Goal: Information Seeking & Learning: Learn about a topic

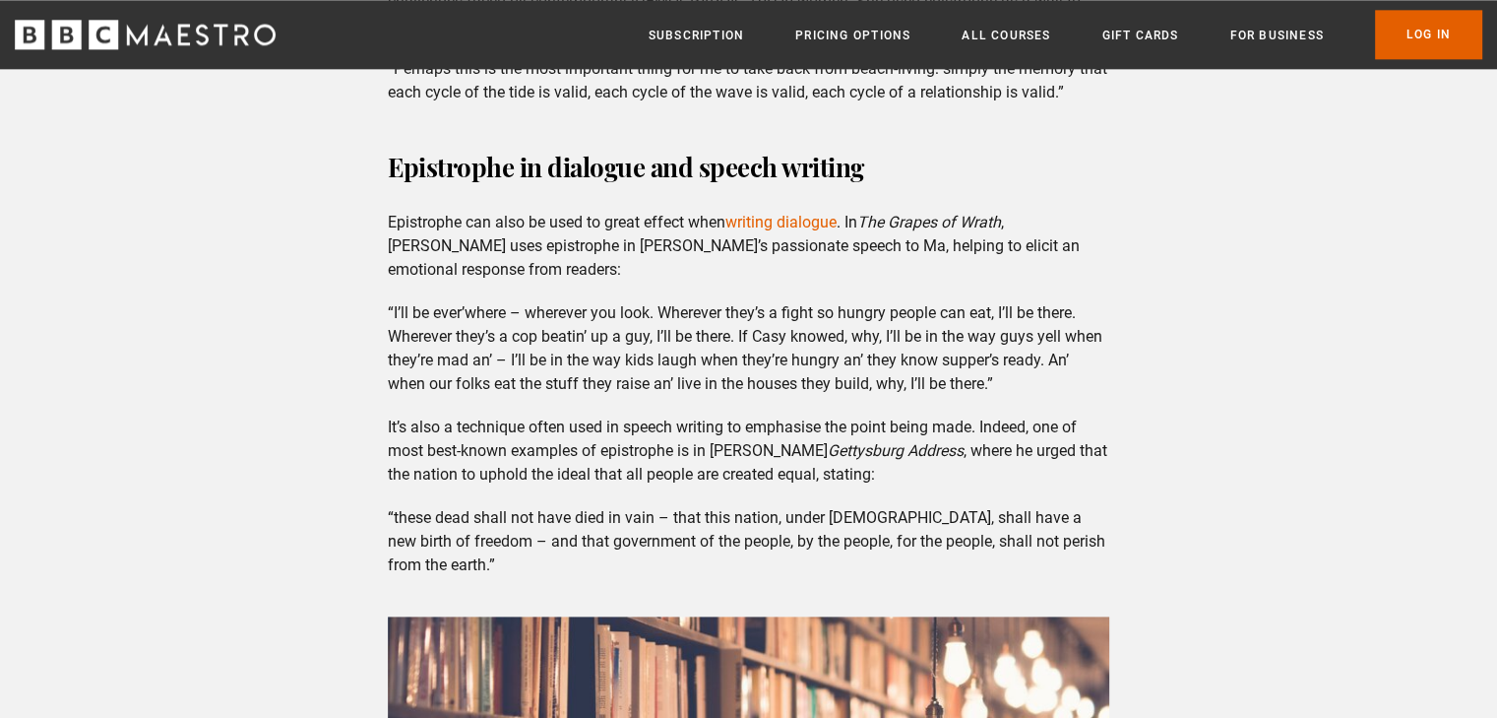
scroll to position [2520, 0]
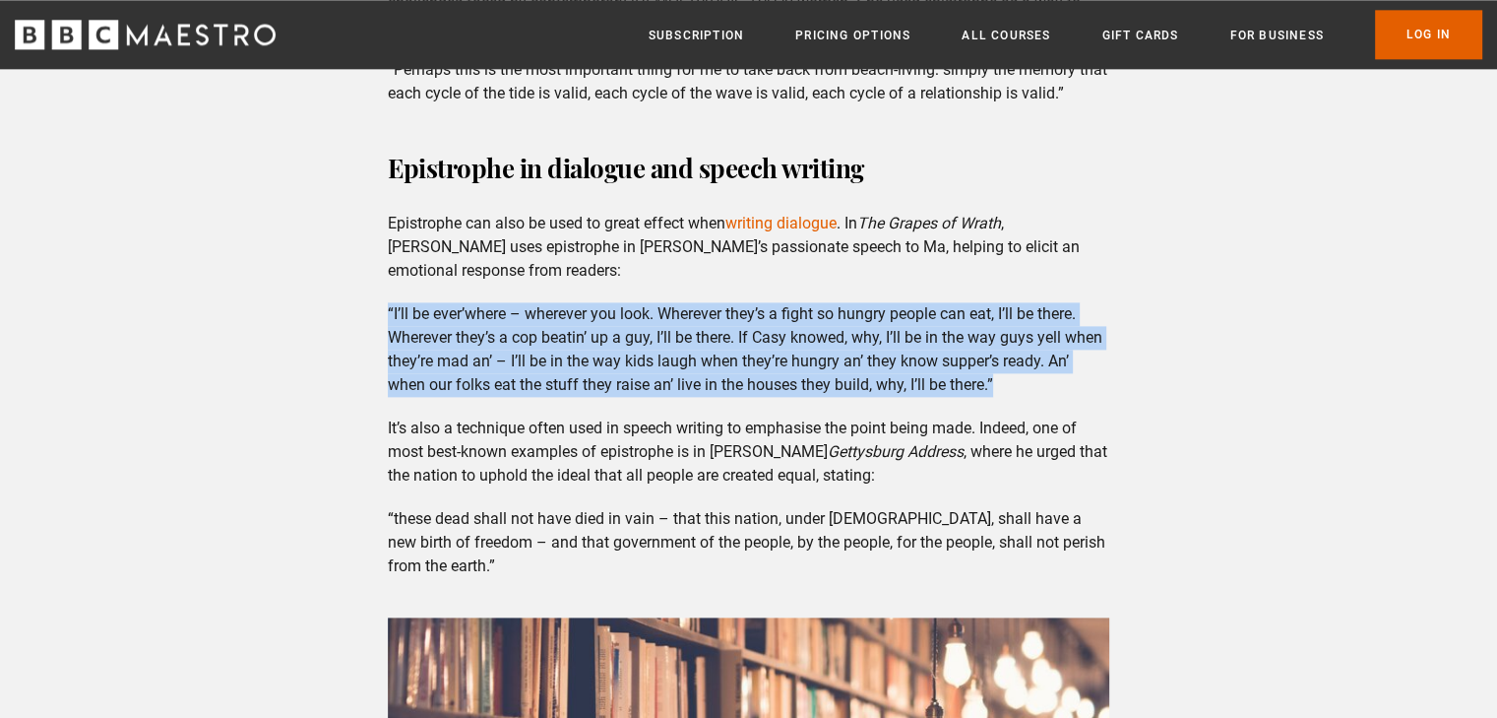
drag, startPoint x: 384, startPoint y: 309, endPoint x: 1016, endPoint y: 382, distance: 636.1
click at [1016, 382] on div "Epistrophe in use Epistrophe is a powerful tool in all kinds of writing, from p…" at bounding box center [748, 222] width 753 height 1691
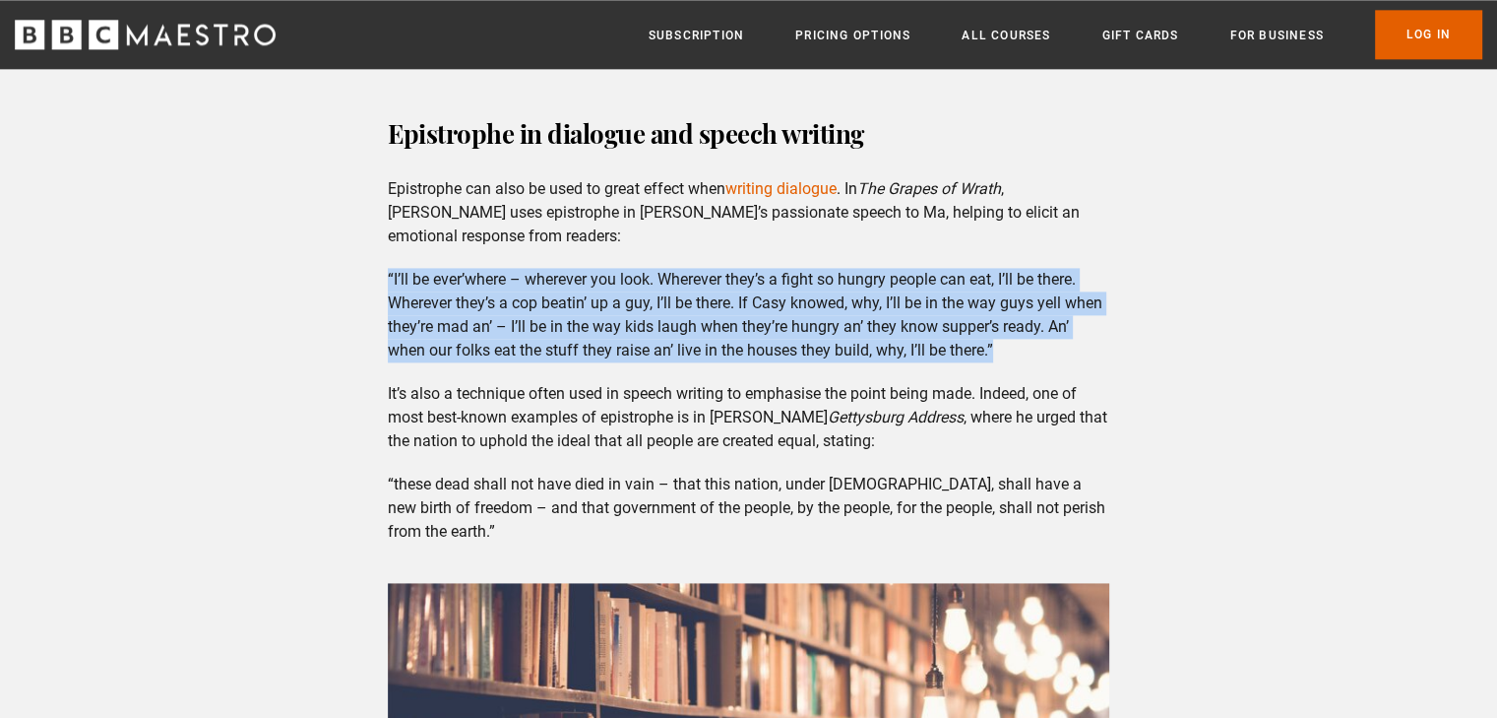
scroll to position [2539, 0]
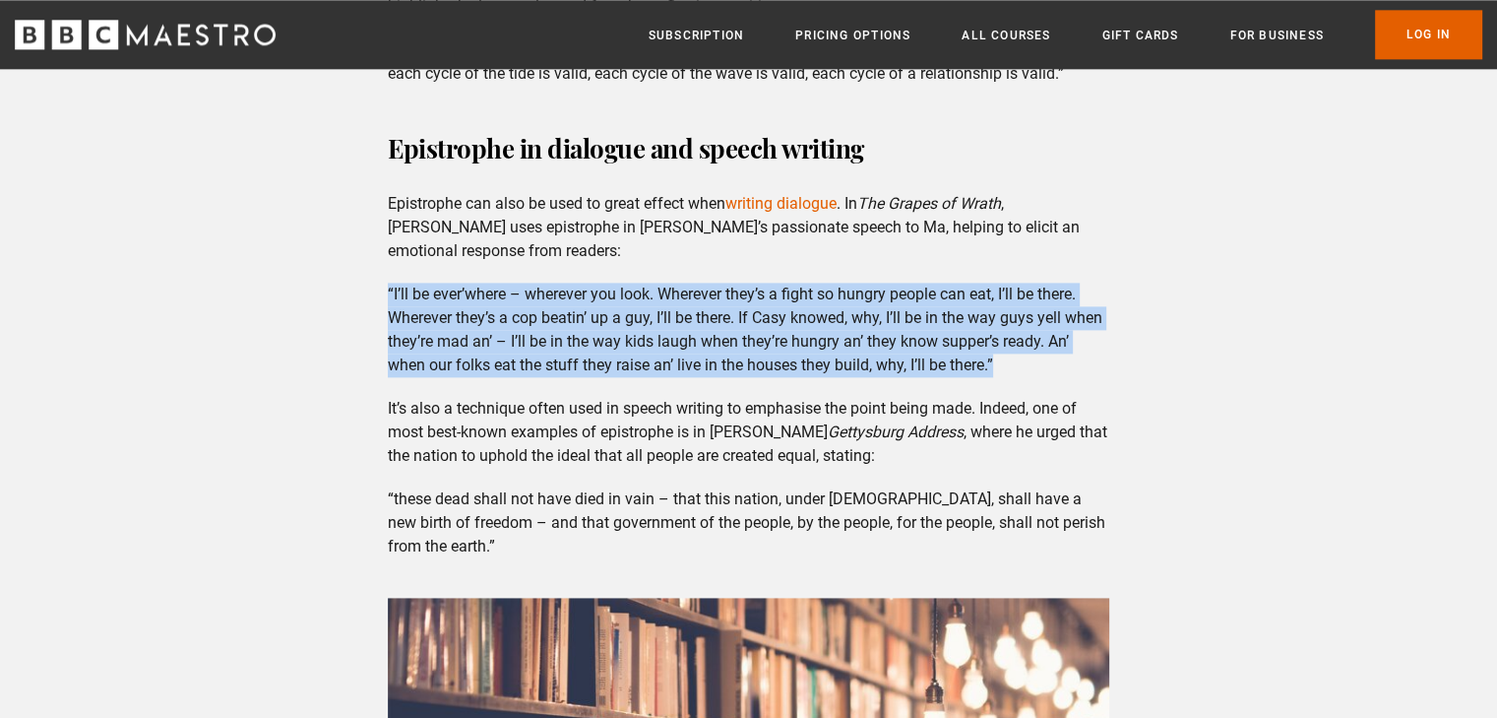
copy p "“I’ll be ever’where – wherever you look. Wherever they’s a fight so hungry peop…"
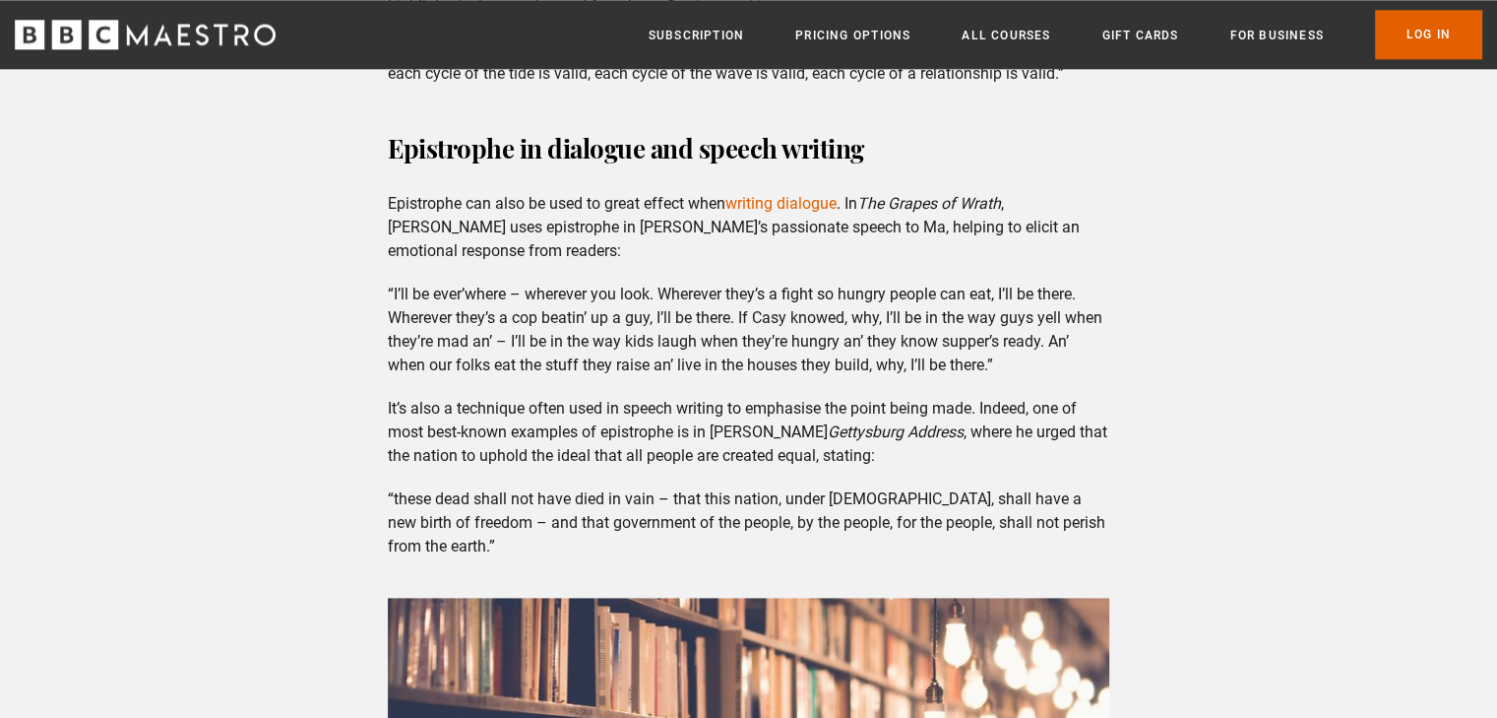
click at [630, 493] on p "“these dead shall not have died in vain – that this nation, under [DEMOGRAPHIC_…" at bounding box center [748, 522] width 721 height 71
click at [394, 496] on p "“these dead shall not have died in vain – that this nation, under [DEMOGRAPHIC_…" at bounding box center [748, 522] width 721 height 71
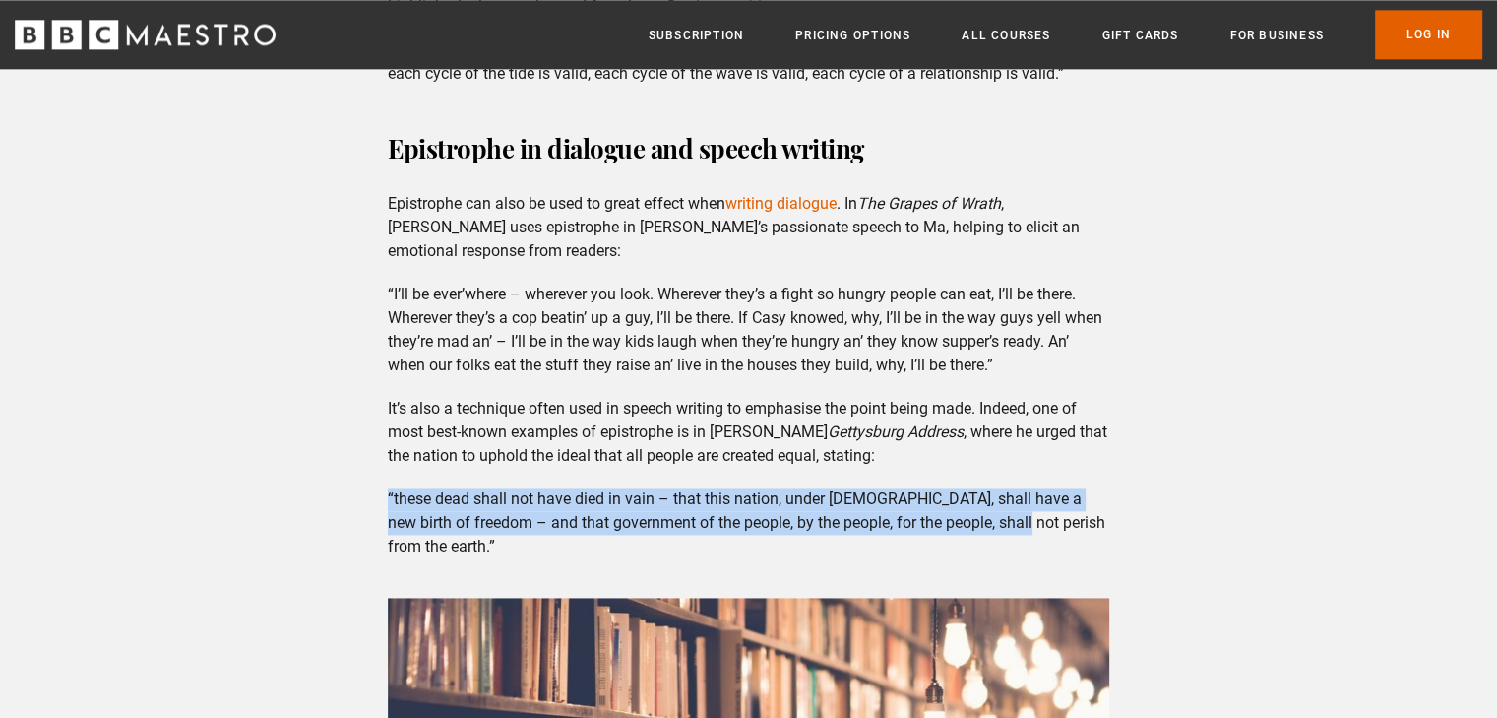
drag, startPoint x: 388, startPoint y: 491, endPoint x: 1000, endPoint y: 515, distance: 612.7
click at [1000, 515] on div "Epistrophe in use Epistrophe is a powerful tool in all kinds of writing, from p…" at bounding box center [748, 202] width 753 height 1691
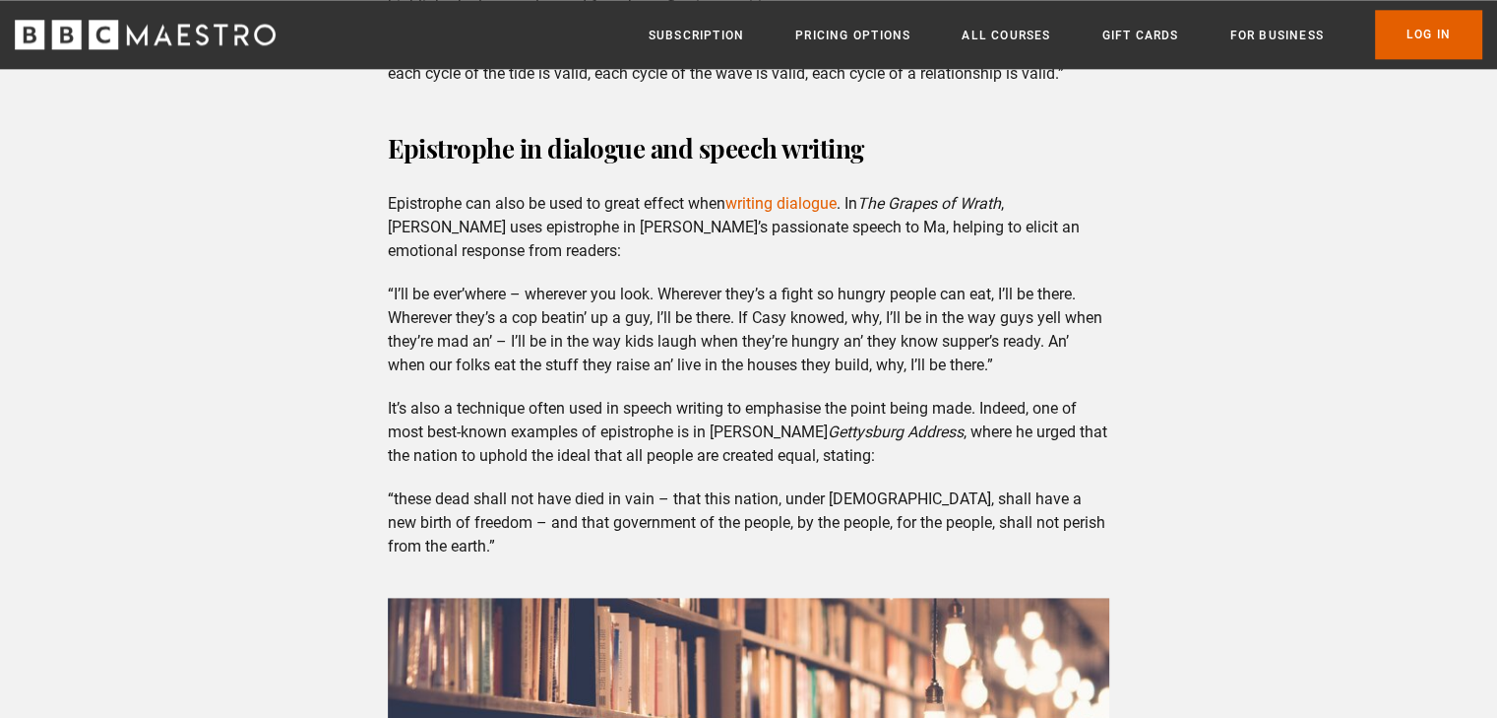
click at [1045, 524] on p "“these dead shall not have died in vain – that this nation, under [DEMOGRAPHIC_…" at bounding box center [748, 522] width 721 height 71
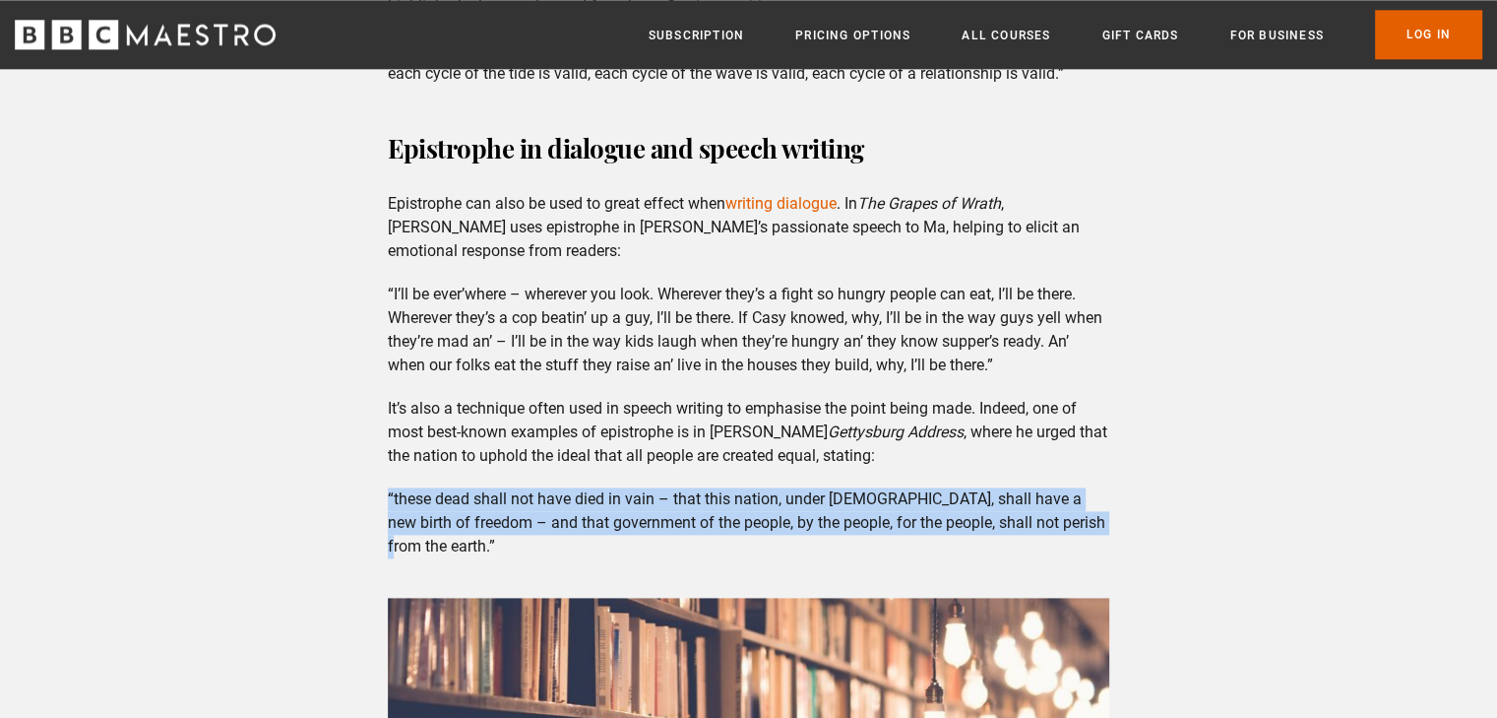
drag, startPoint x: 363, startPoint y: 497, endPoint x: 1095, endPoint y: 525, distance: 731.9
click at [1095, 525] on div "As a writer, you can add a little extra flair to your work when you use a liter…" at bounding box center [748, 702] width 1497 height 5260
copy p "“these dead shall not have died in vain – that this nation, under [DEMOGRAPHIC_…"
